Goal: Task Accomplishment & Management: Manage account settings

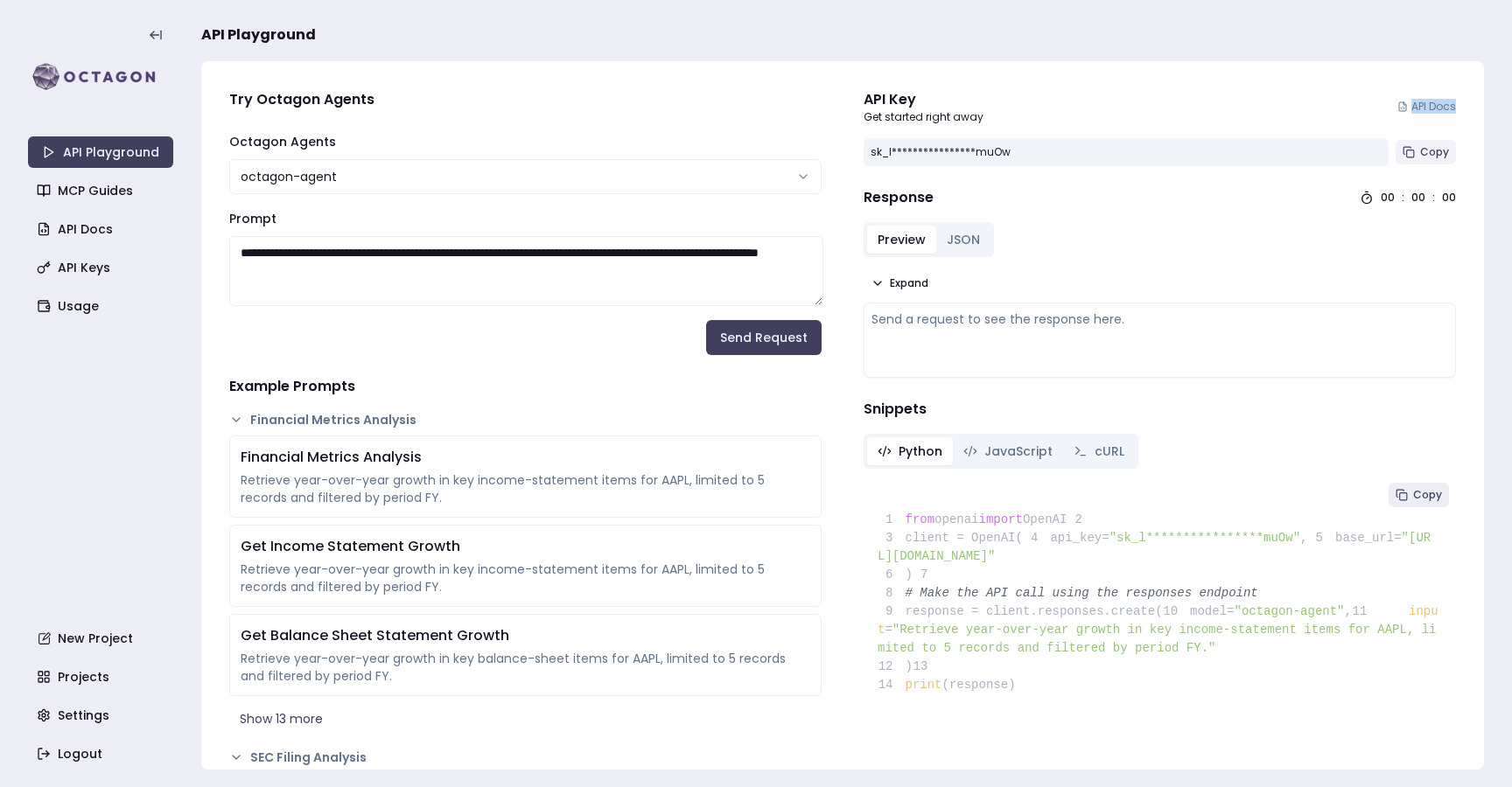
click at [1419, 147] on button "Copy" at bounding box center [1425, 152] width 60 height 24
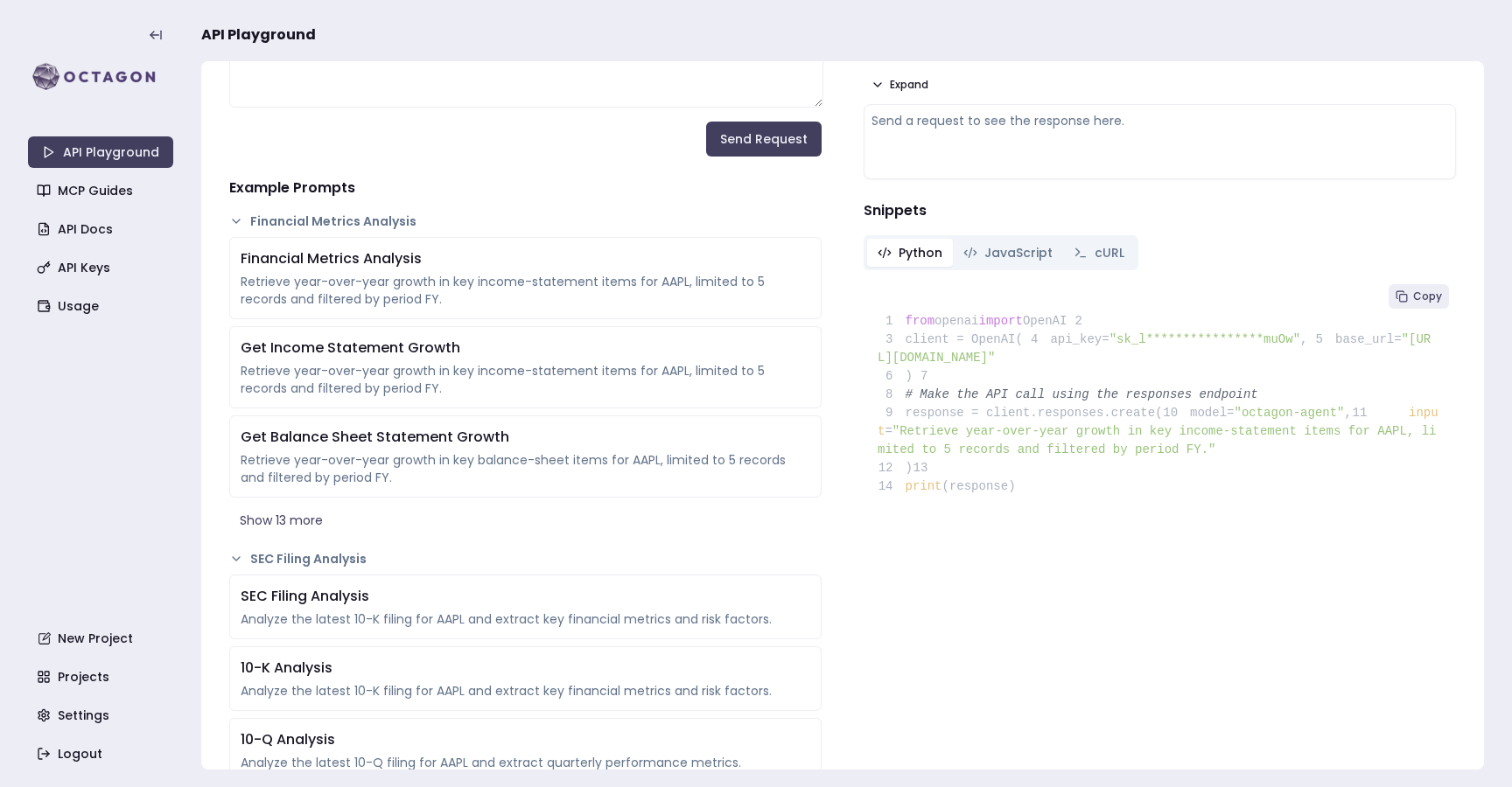
scroll to position [193, 0]
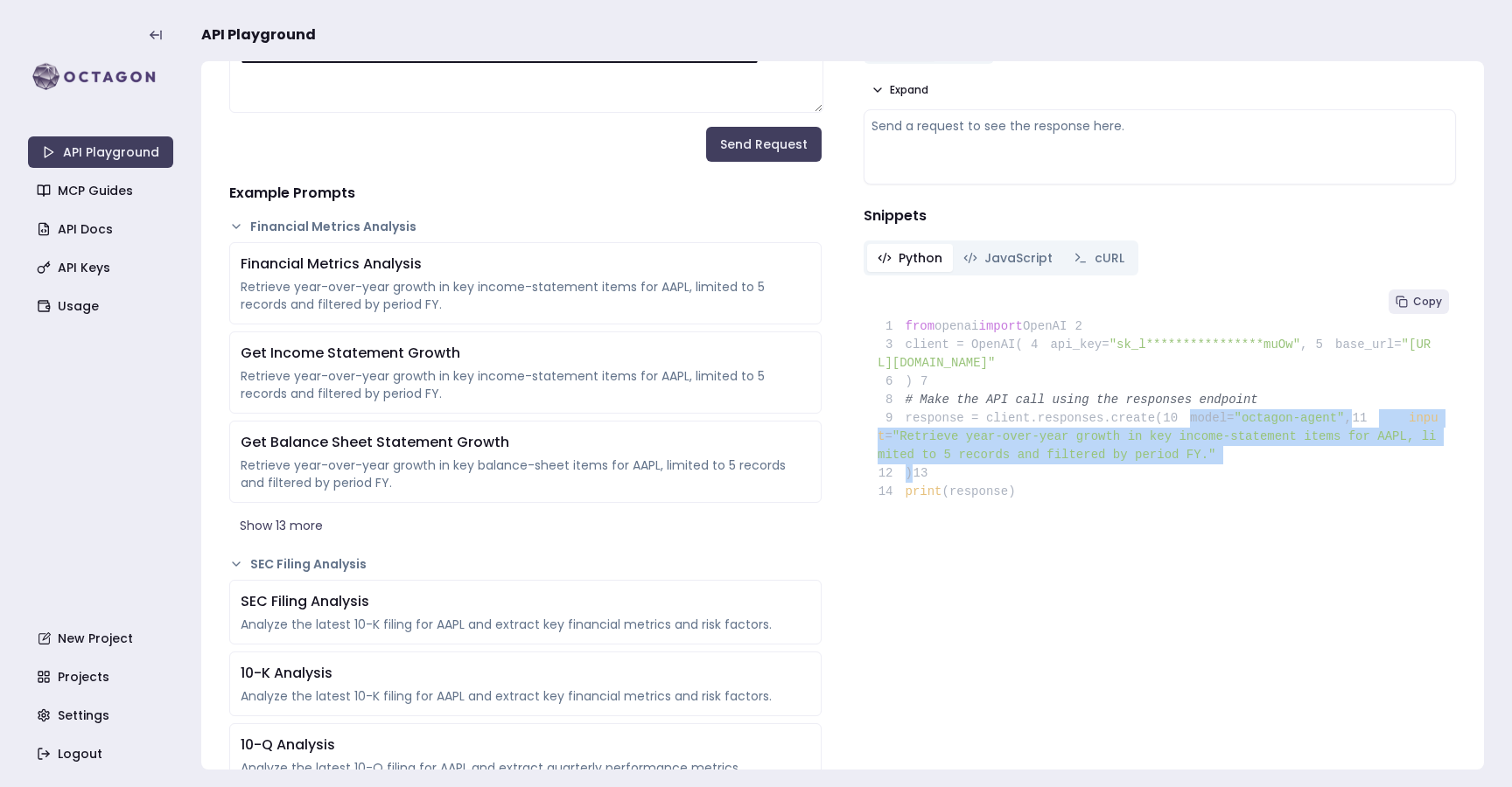
drag, startPoint x: 960, startPoint y: 551, endPoint x: 897, endPoint y: 490, distance: 87.7
click at [897, 490] on pre "**********" at bounding box center [1160, 400] width 592 height 233
click at [1162, 428] on span "10" at bounding box center [1176, 419] width 28 height 18
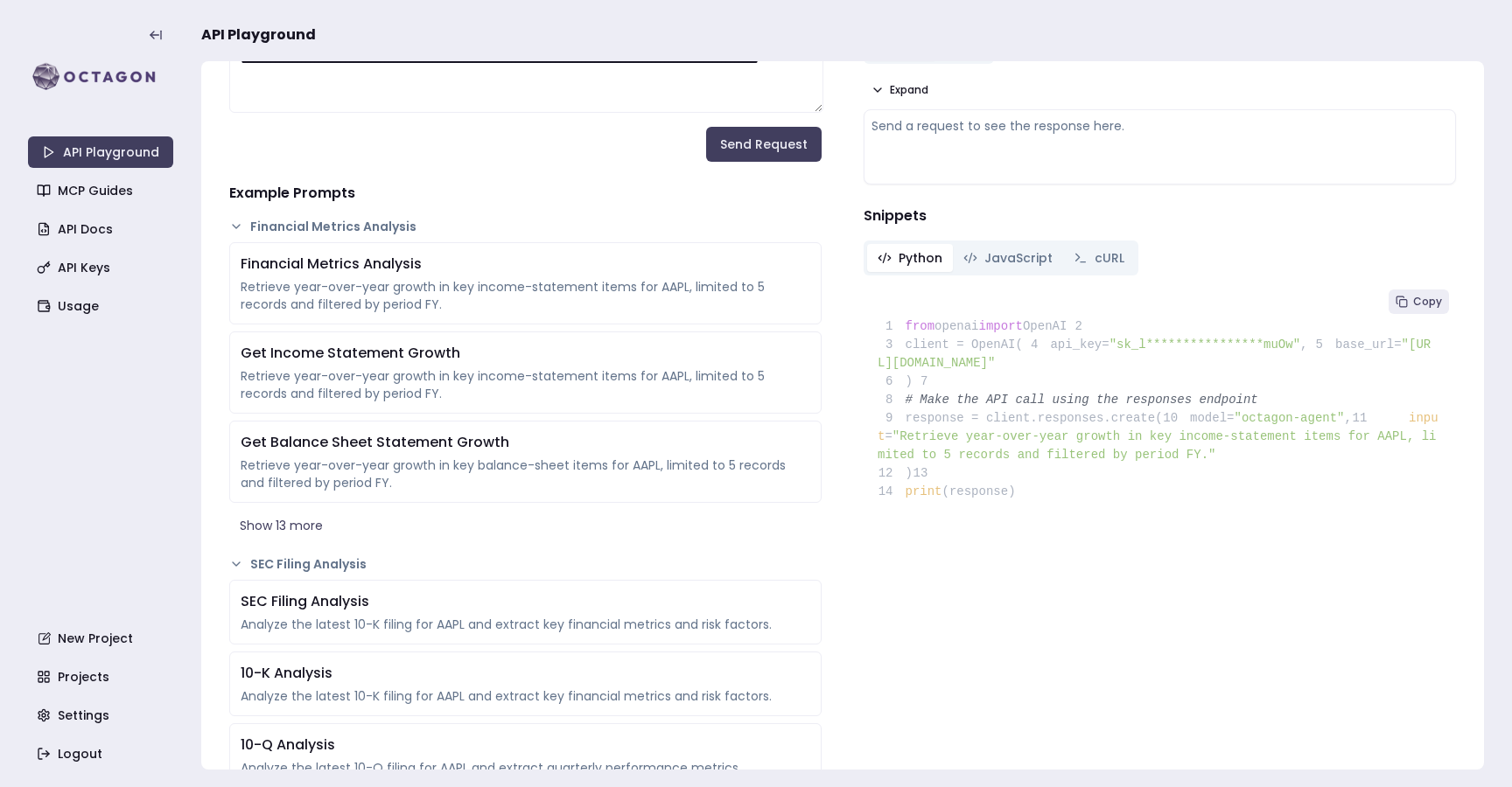
click at [1190, 425] on span "model=" at bounding box center [1211, 418] width 43 height 14
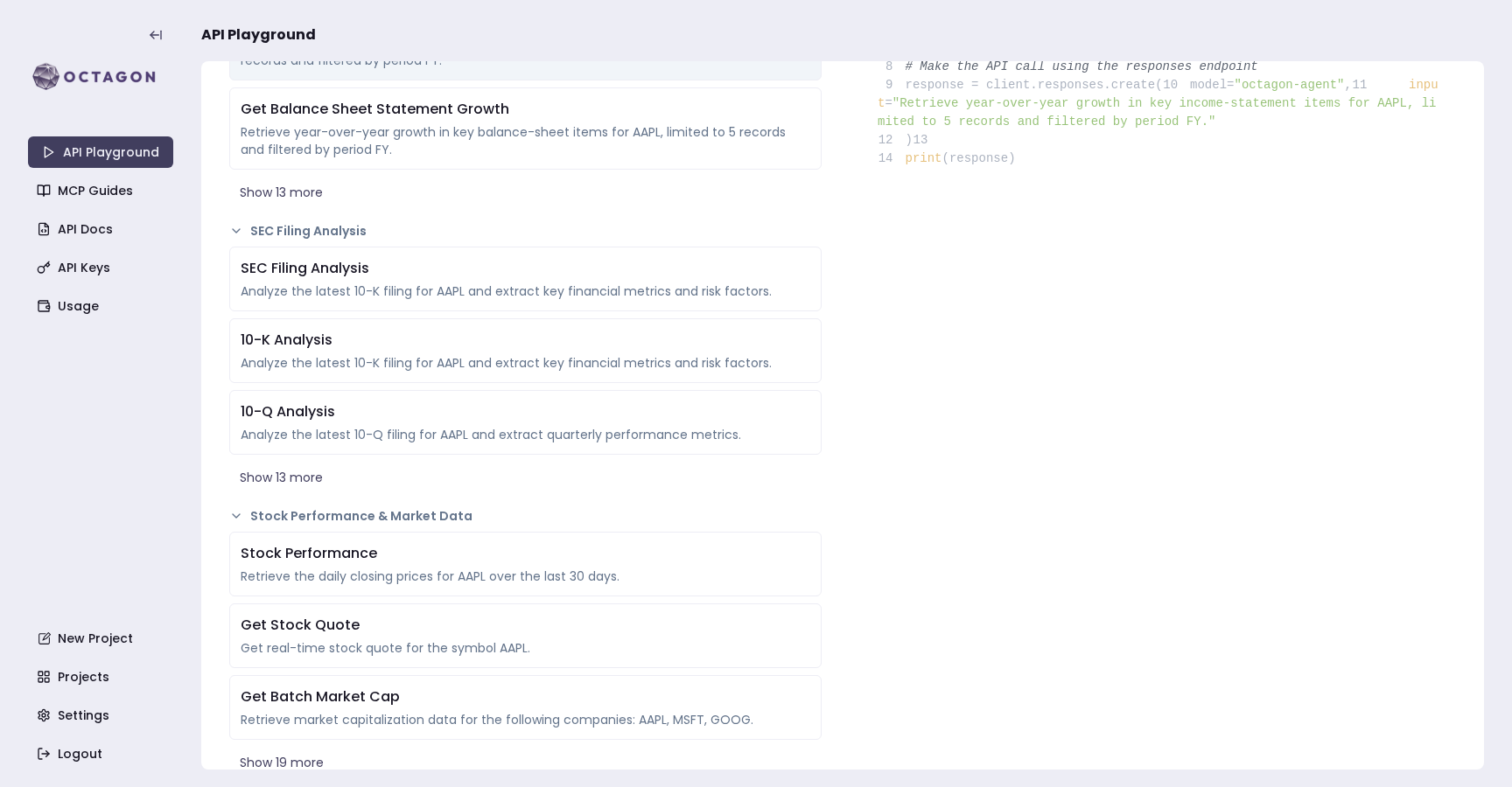
scroll to position [590, 0]
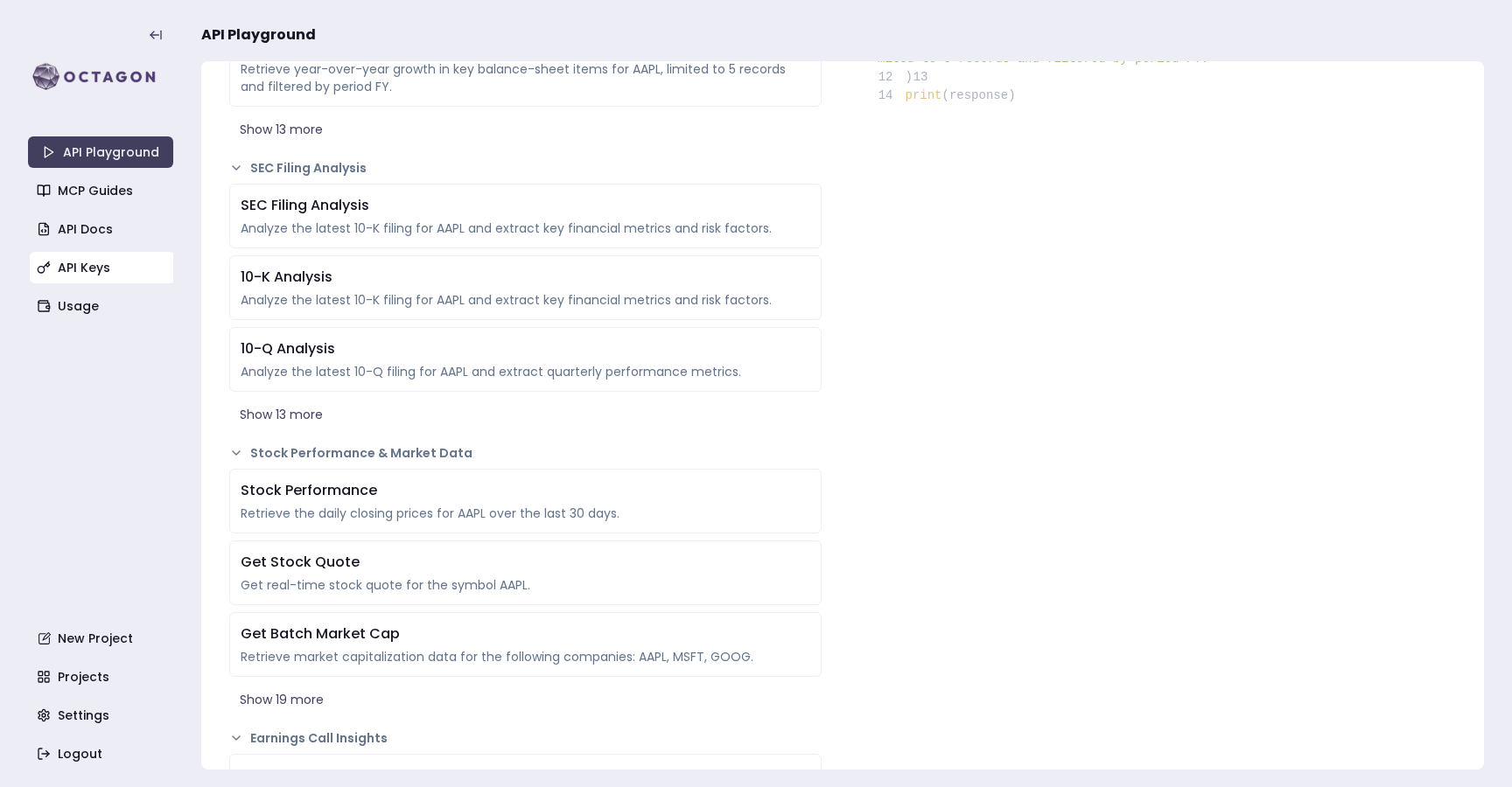
click at [112, 261] on link "API Keys" at bounding box center [102, 267] width 145 height 31
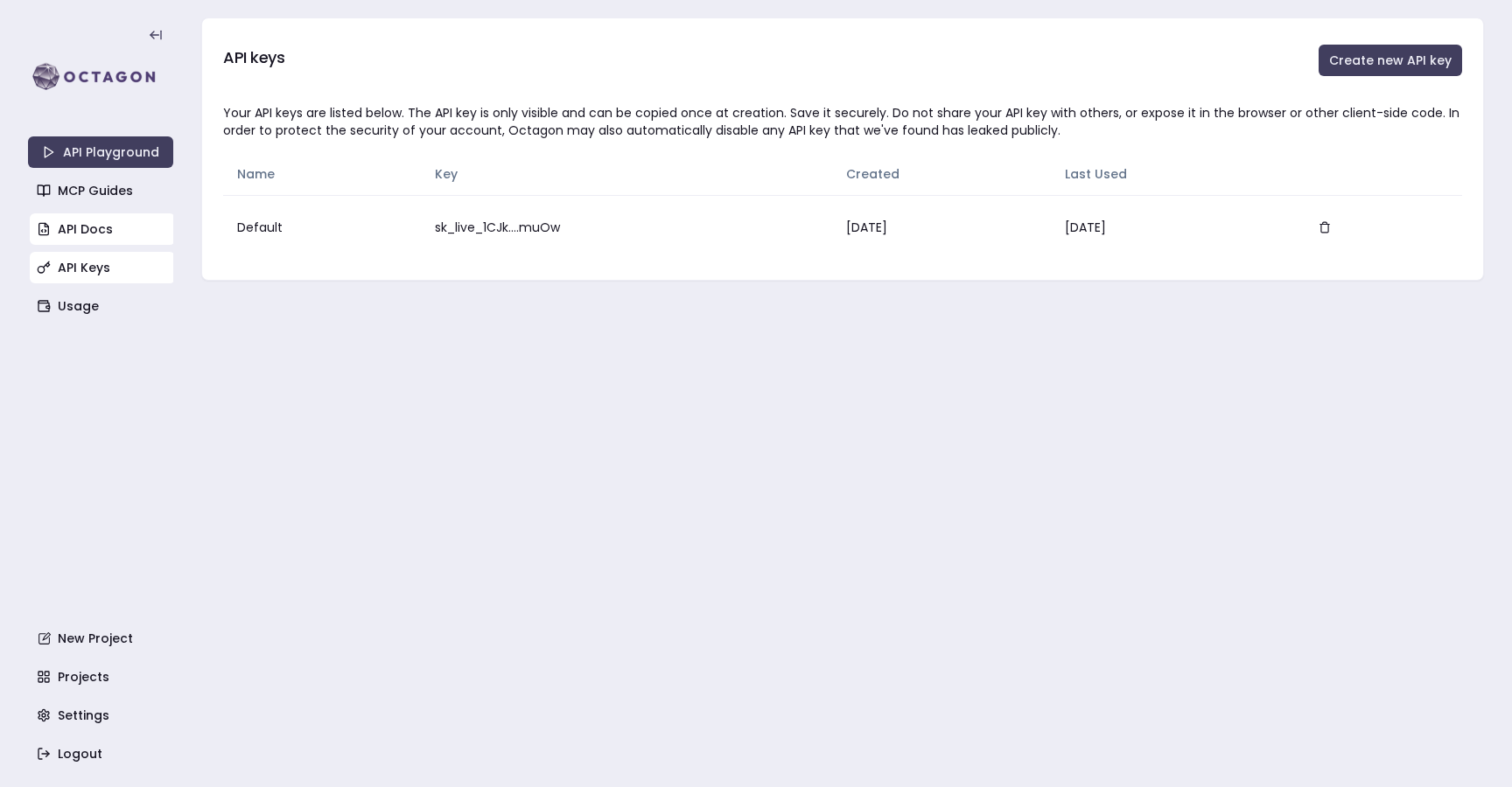
click at [77, 227] on link "API Docs" at bounding box center [102, 229] width 145 height 31
click at [101, 144] on link "API Playground" at bounding box center [100, 153] width 145 height 31
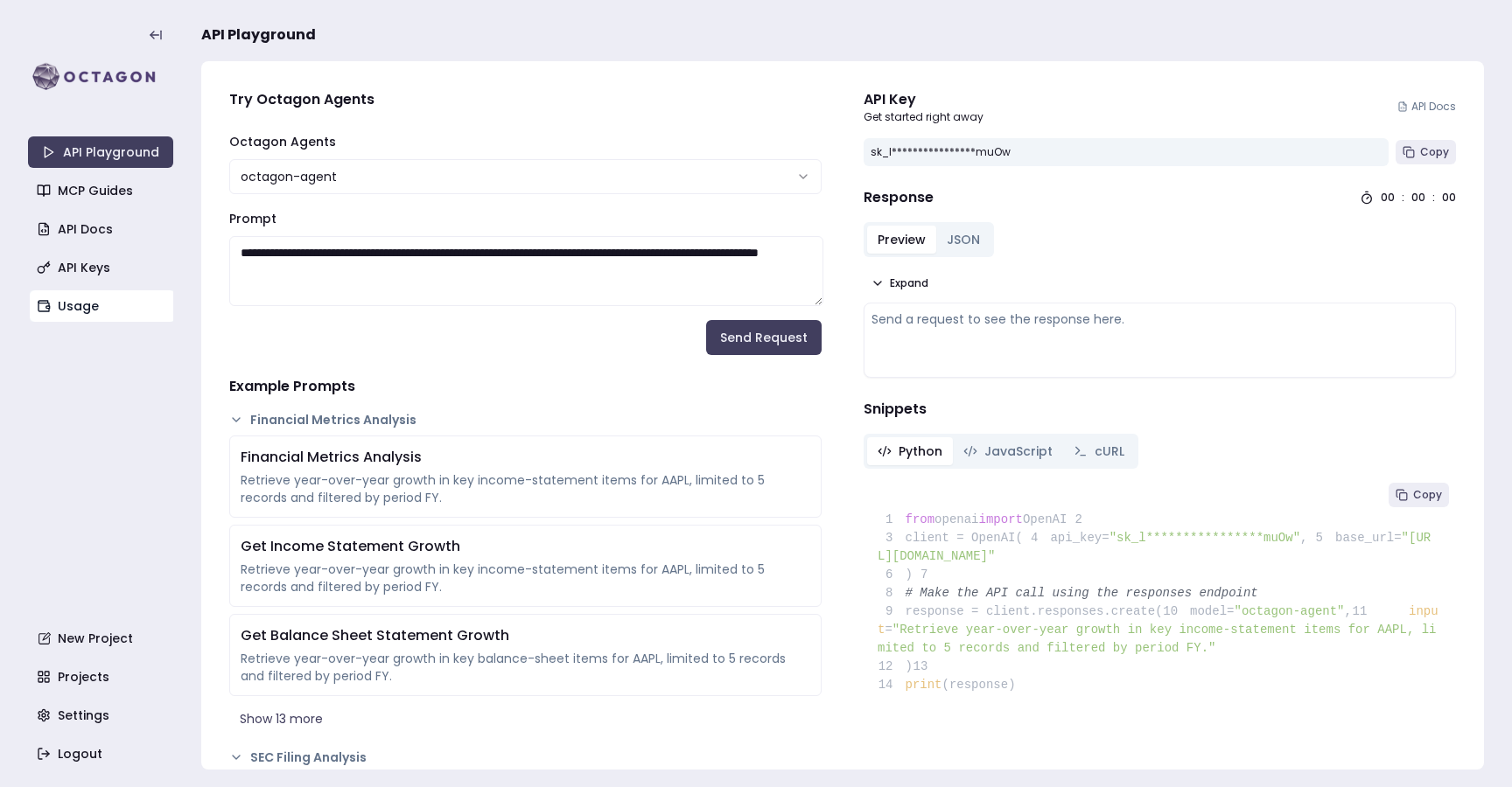
click at [73, 301] on link "Usage" at bounding box center [102, 306] width 145 height 31
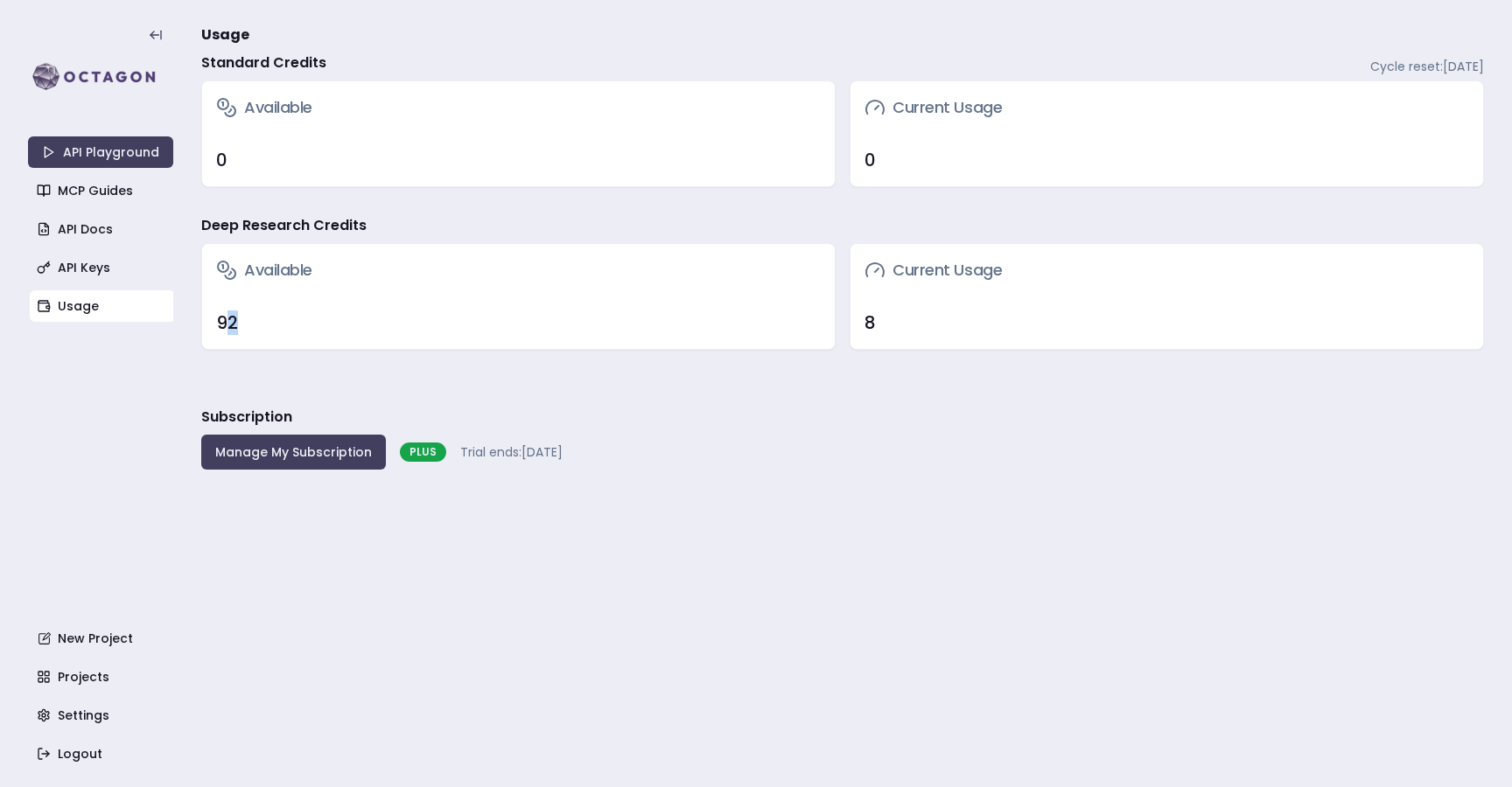
drag, startPoint x: 221, startPoint y: 326, endPoint x: 248, endPoint y: 325, distance: 27.0
click at [248, 325] on div "92" at bounding box center [519, 323] width 605 height 24
click at [345, 458] on button "Manage My Subscription" at bounding box center [294, 452] width 185 height 35
click at [659, 517] on main "Usage Standard Credits Cycle reset: November 9, 2025 Available 0 Current Usage …" at bounding box center [842, 393] width 1283 height 787
